Goal: Find specific page/section: Find specific page/section

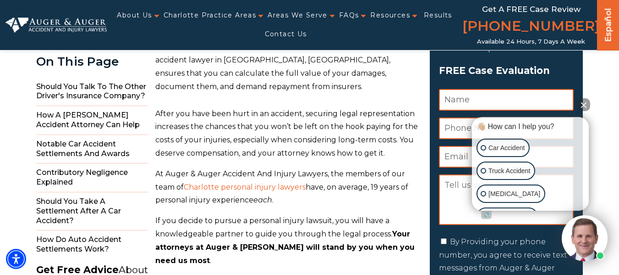
scroll to position [92, 0]
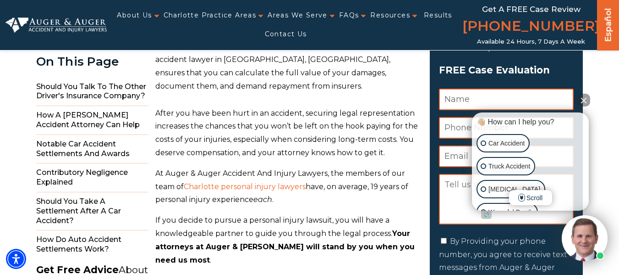
click at [585, 99] on button "Close Intaker Chat Widget" at bounding box center [584, 100] width 13 height 13
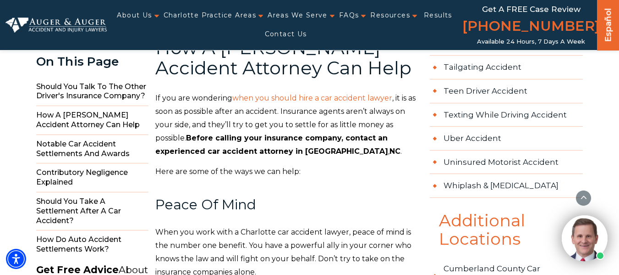
scroll to position [871, 0]
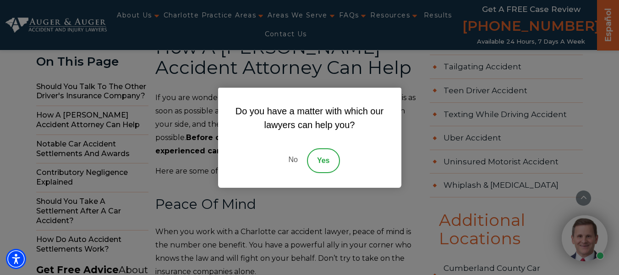
click at [295, 161] on link "No" at bounding box center [293, 160] width 28 height 25
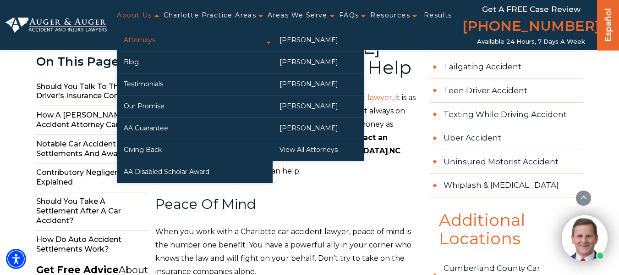
click at [140, 41] on link "Attorneys" at bounding box center [195, 40] width 156 height 22
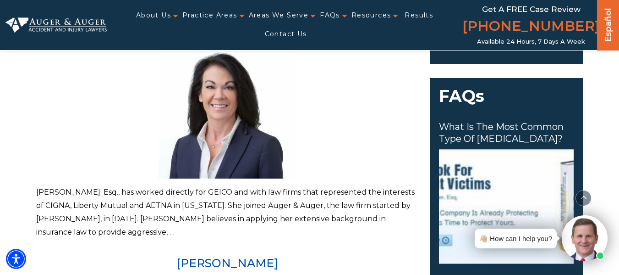
scroll to position [367, 0]
